Goal: Information Seeking & Learning: Learn about a topic

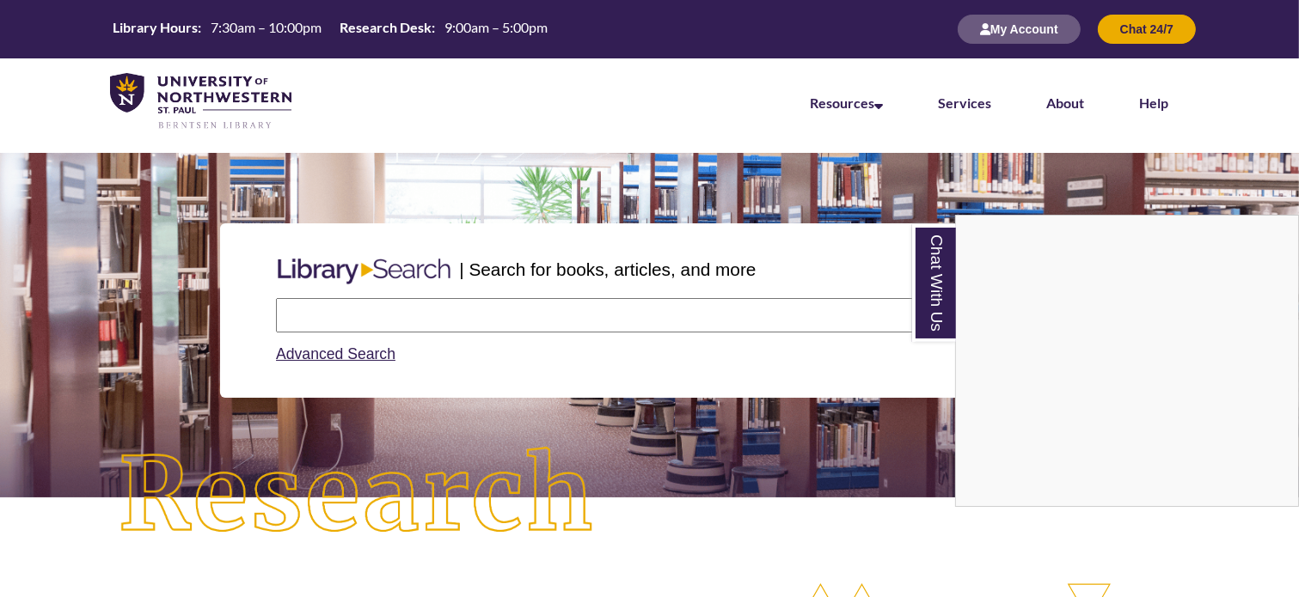
click at [630, 150] on div "Chat With Us" at bounding box center [649, 298] width 1299 height 597
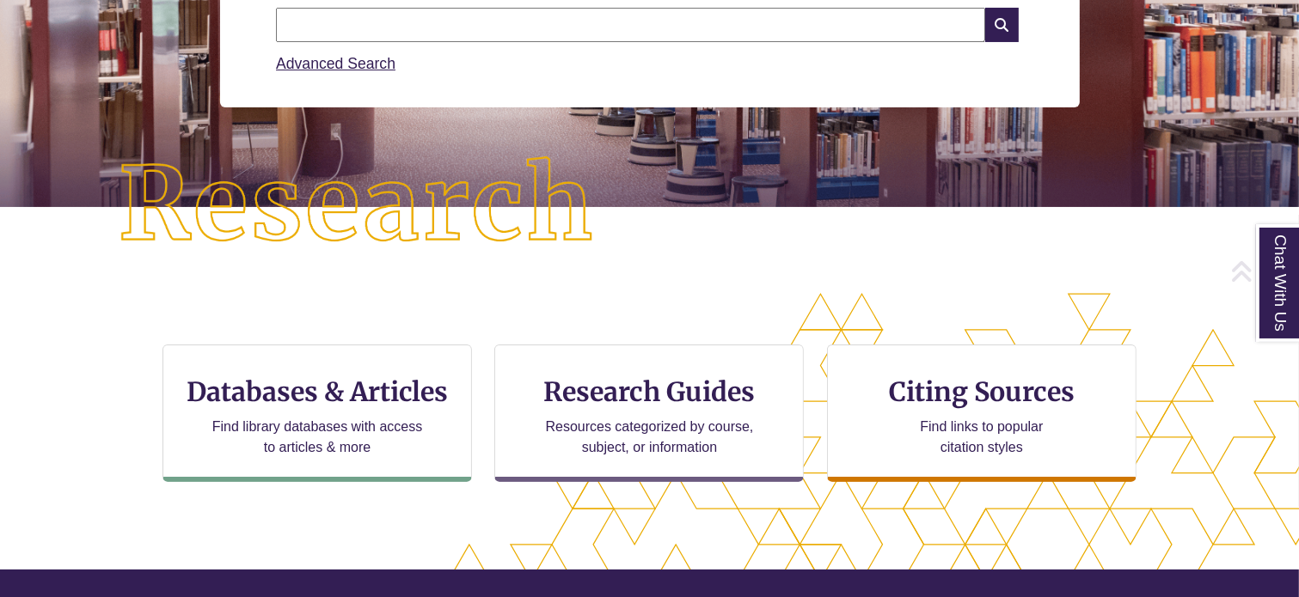
scroll to position [382, 0]
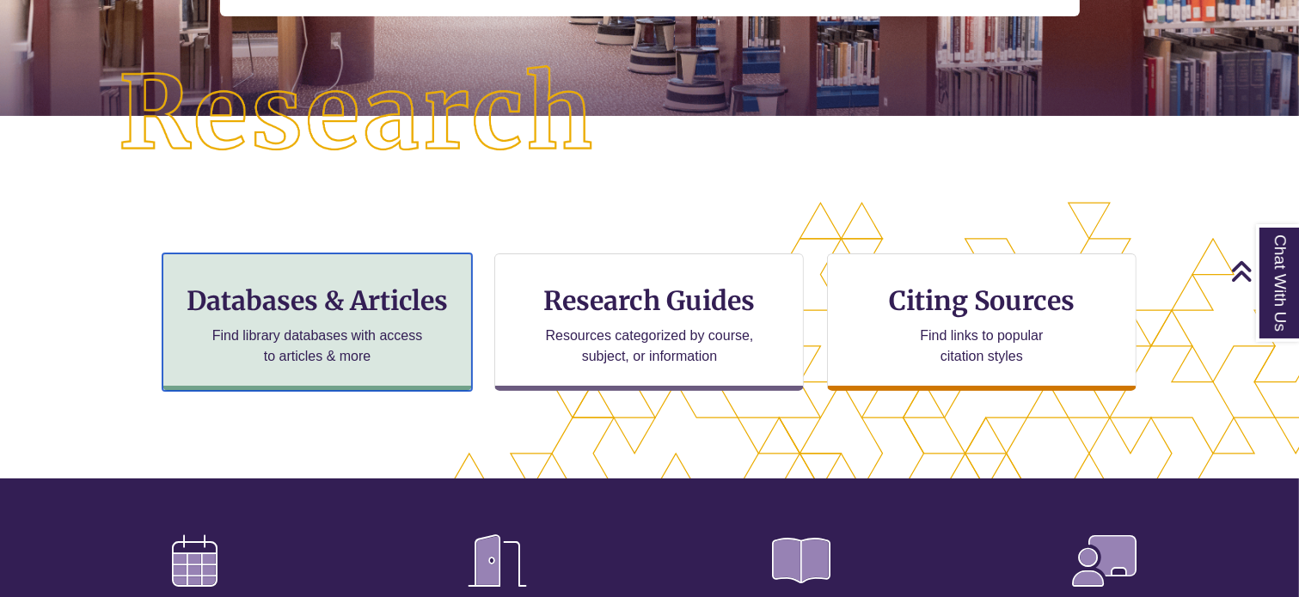
click at [375, 327] on p "Find library databases with access to articles & more" at bounding box center [317, 346] width 224 height 41
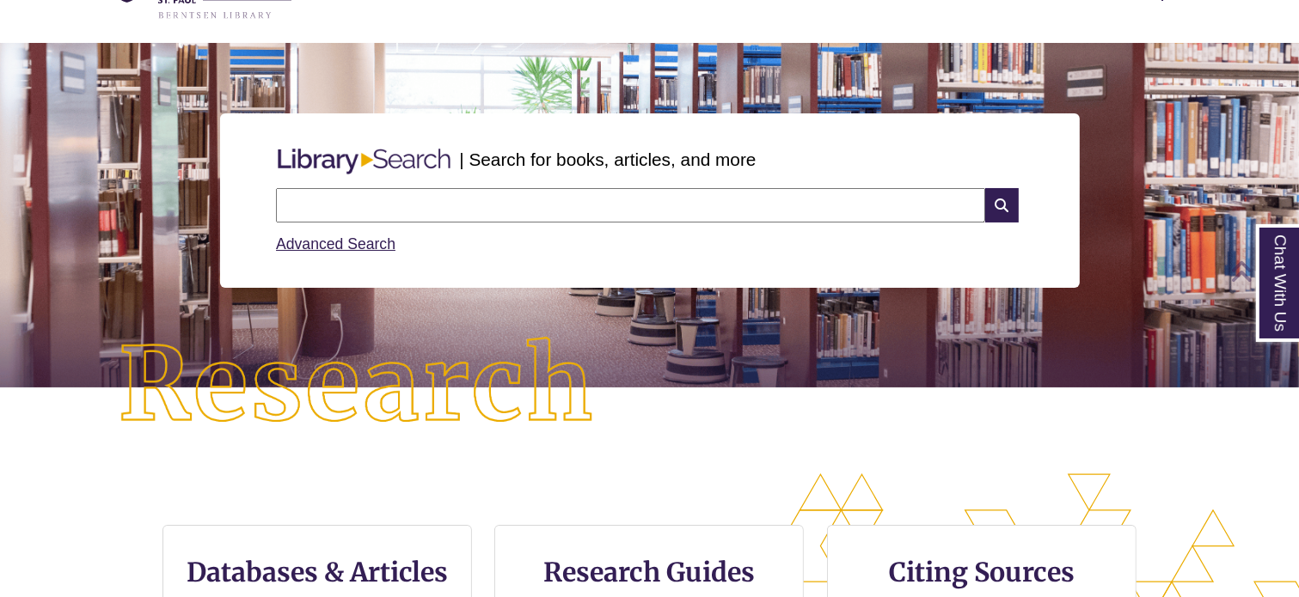
scroll to position [72, 0]
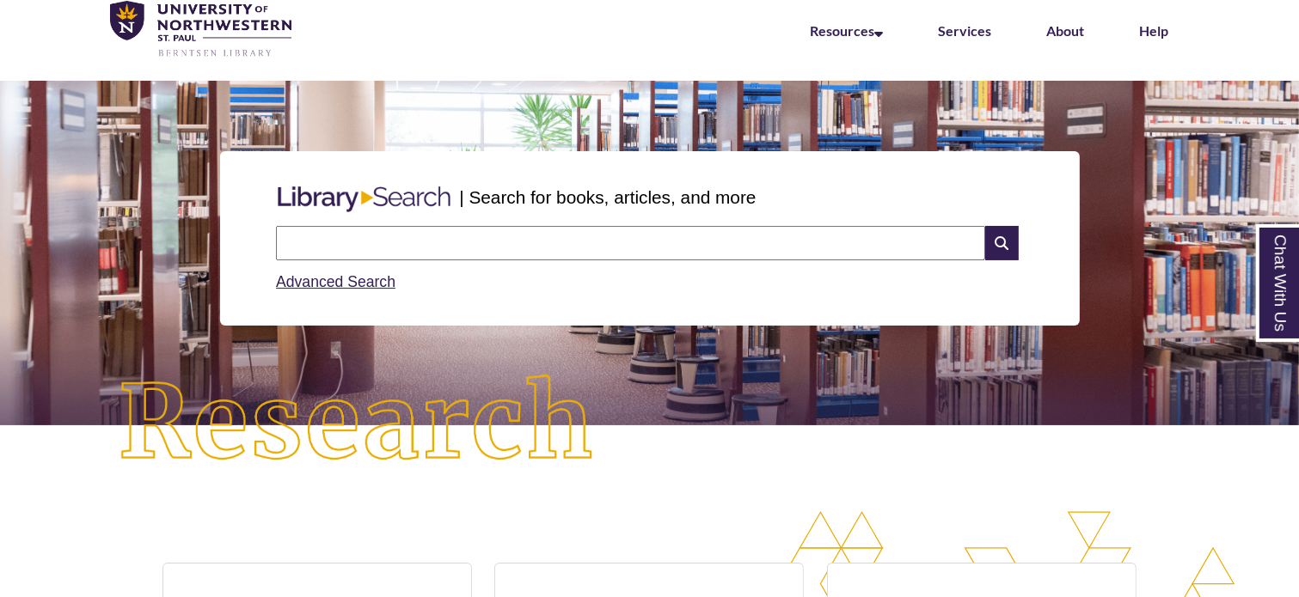
click at [709, 246] on input "text" at bounding box center [630, 243] width 709 height 34
type input "**********"
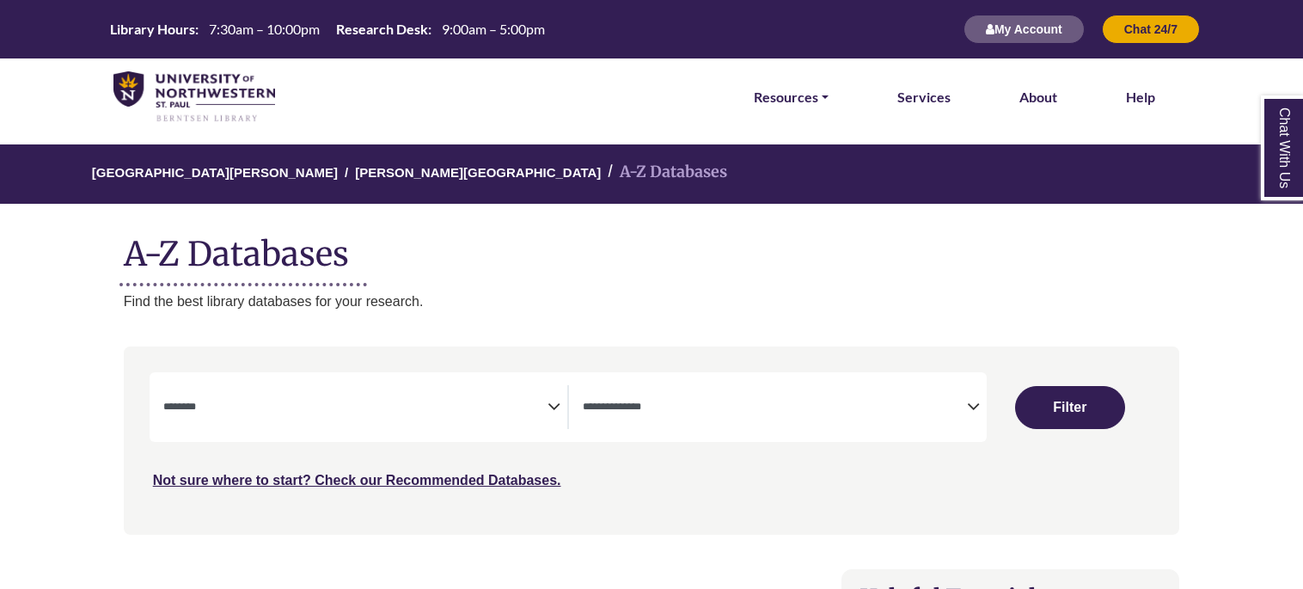
select select "Database Subject Filter"
select select "Database Types Filter"
select select "Database Subject Filter"
select select "Database Types Filter"
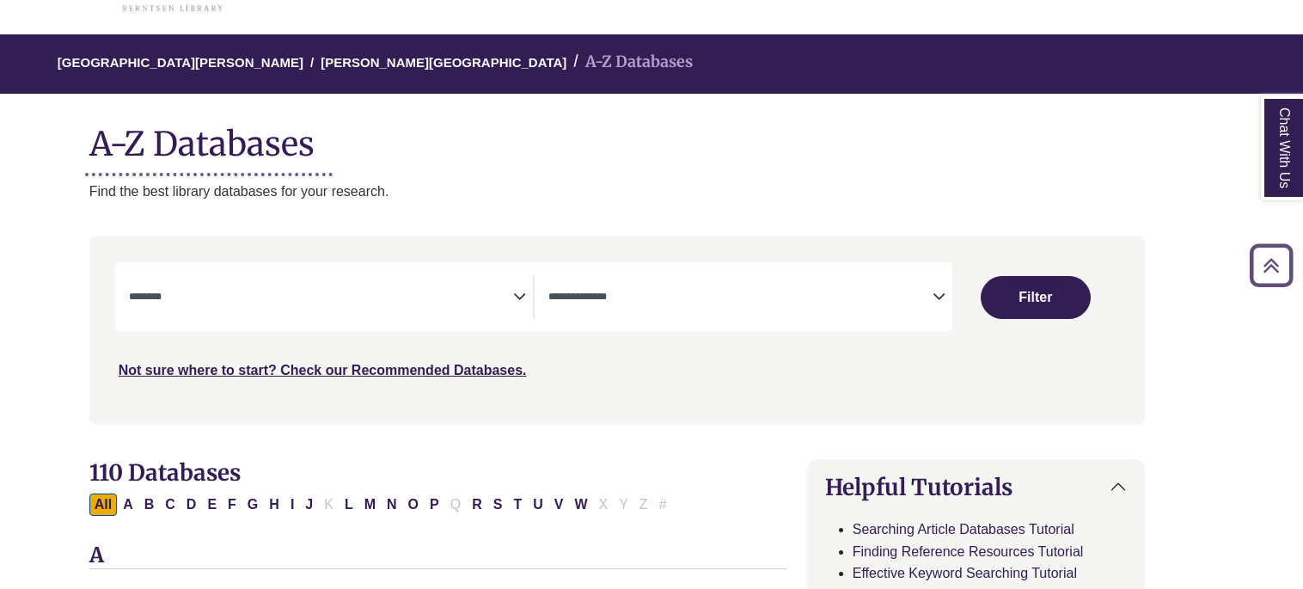
scroll to position [112, 34]
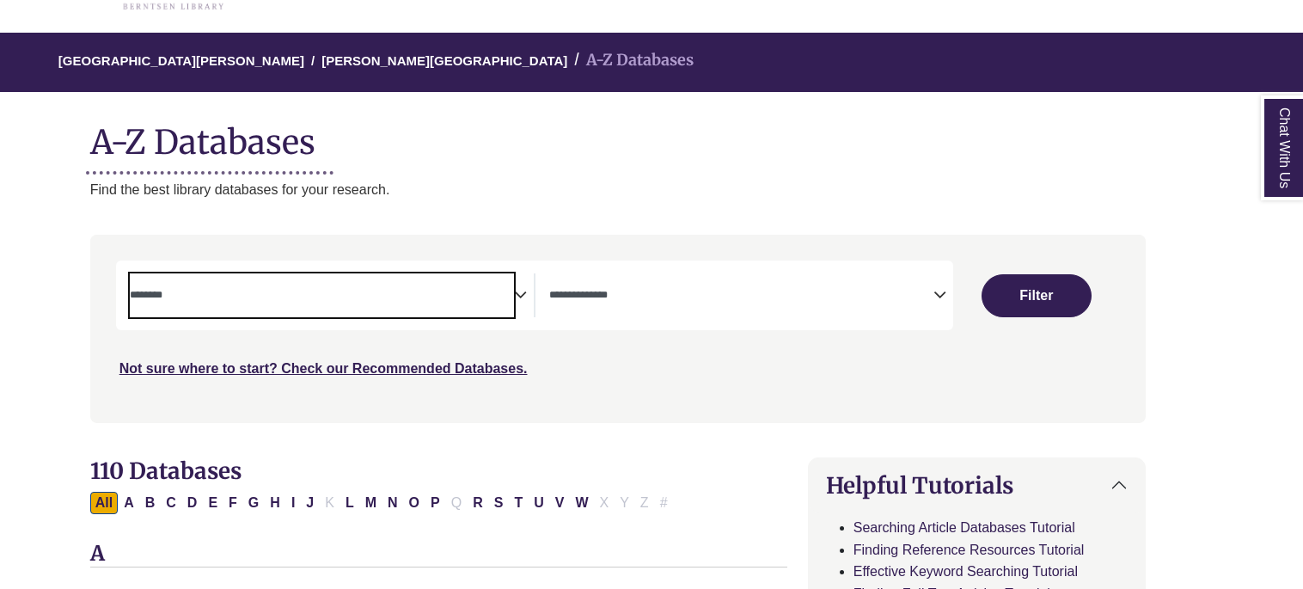
click at [432, 298] on textarea "Search" at bounding box center [322, 297] width 384 height 14
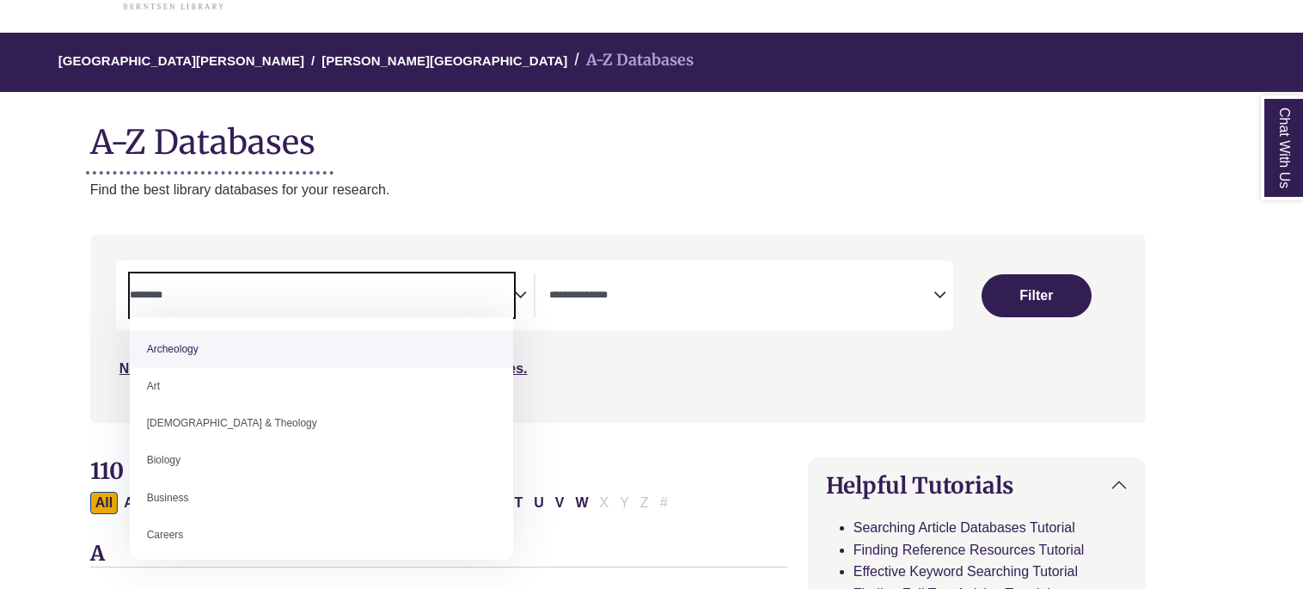
click at [663, 172] on div "[GEOGRAPHIC_DATA][PERSON_NAME] A-Z Databases A-Z Databases Find the best librar…" at bounding box center [618, 117] width 1108 height 168
